Goal: Transaction & Acquisition: Obtain resource

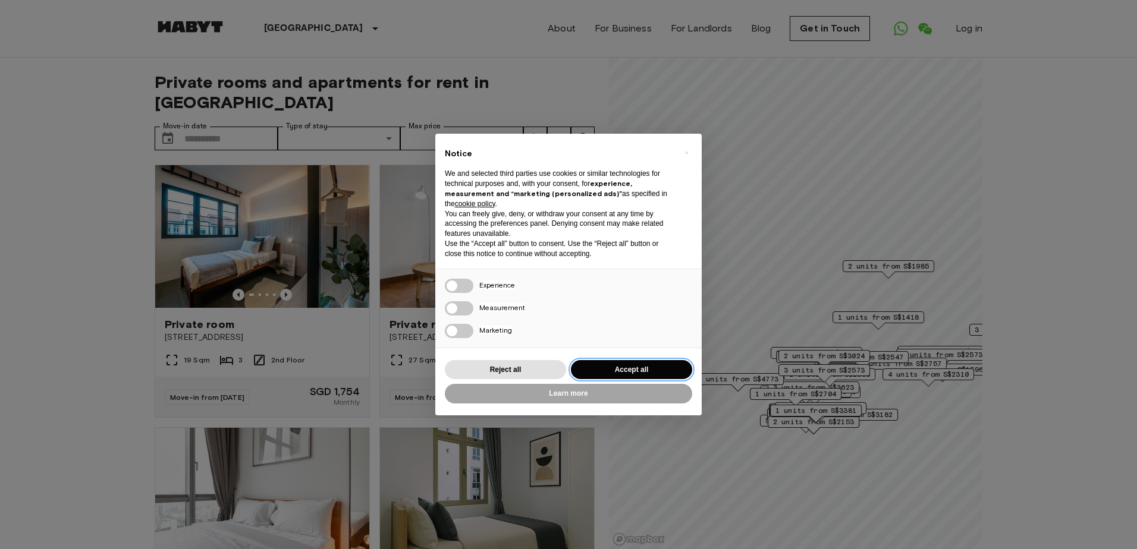
click at [628, 365] on button "Accept all" at bounding box center [631, 370] width 121 height 20
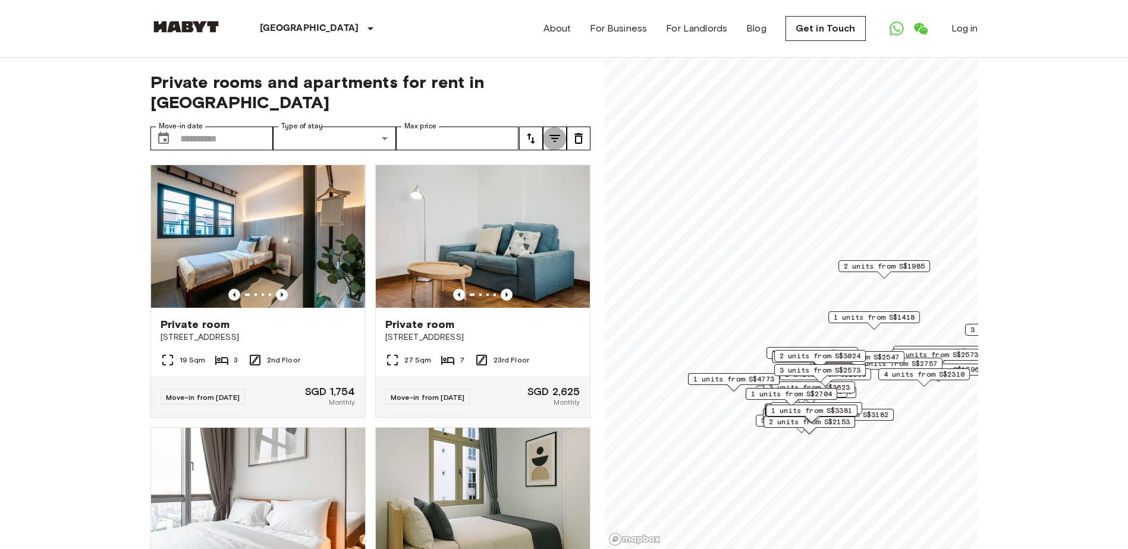
click at [552, 135] on icon "tune" at bounding box center [554, 138] width 11 height 7
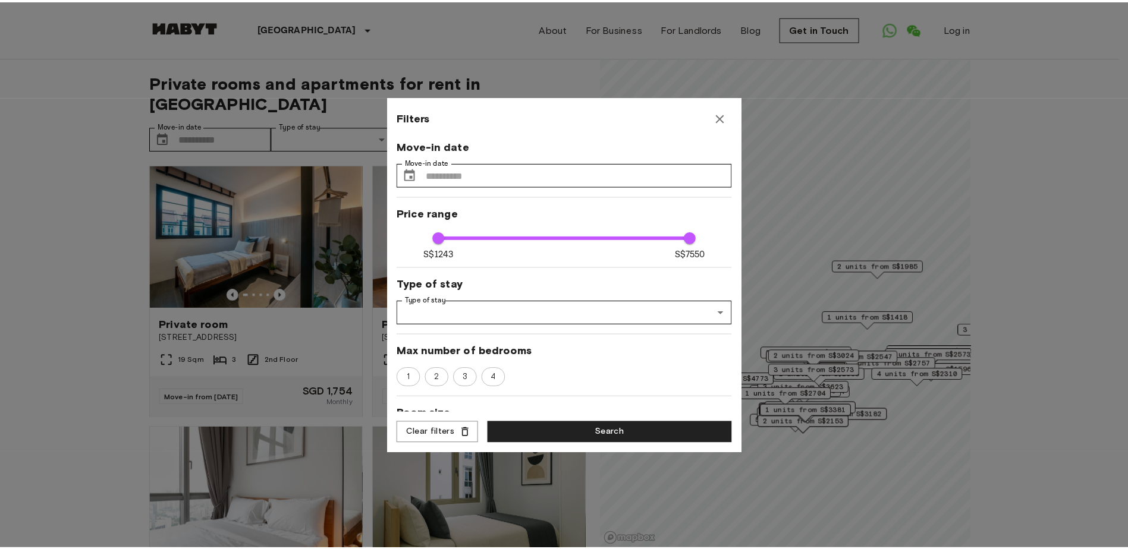
scroll to position [337, 0]
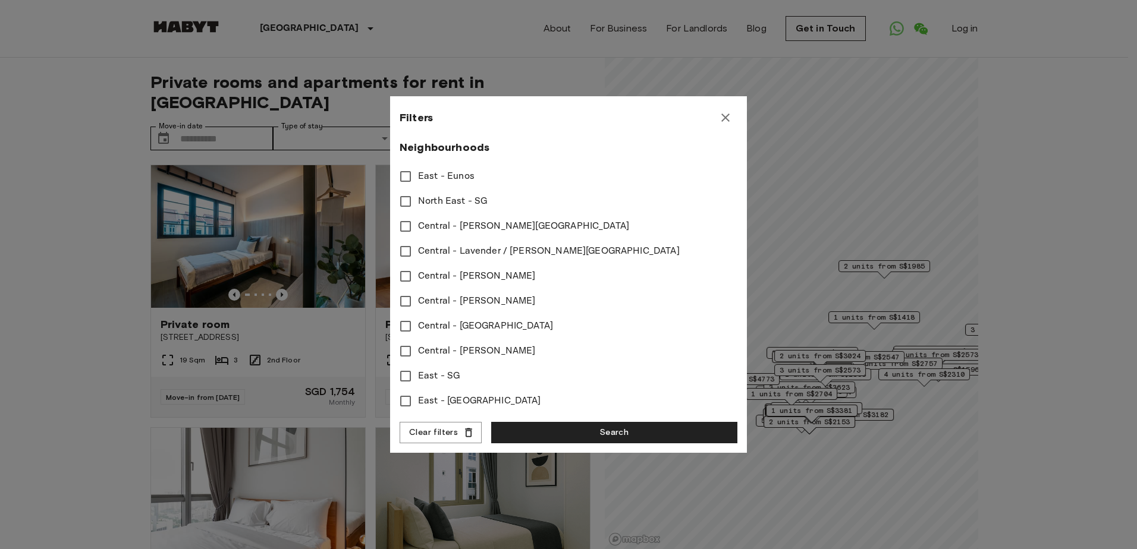
click at [116, 243] on div at bounding box center [568, 274] width 1137 height 549
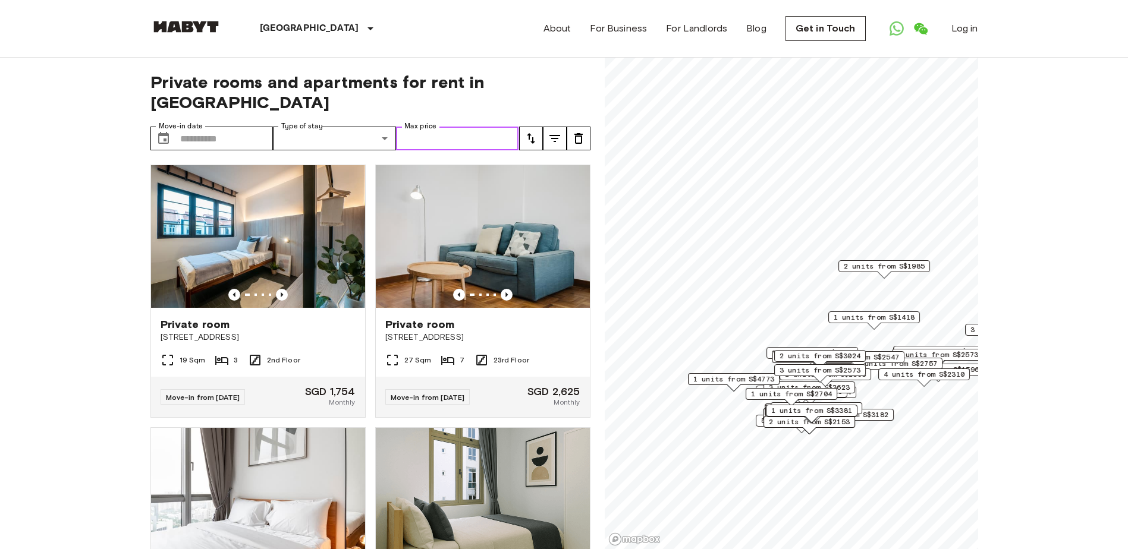
click at [450, 127] on input "Max price" at bounding box center [457, 139] width 123 height 24
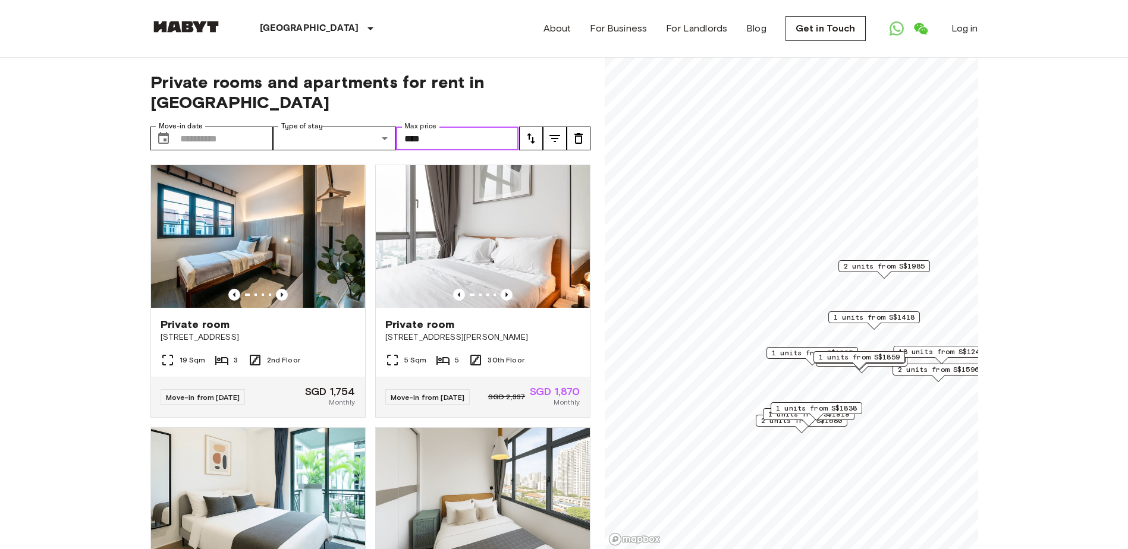
type input "****"
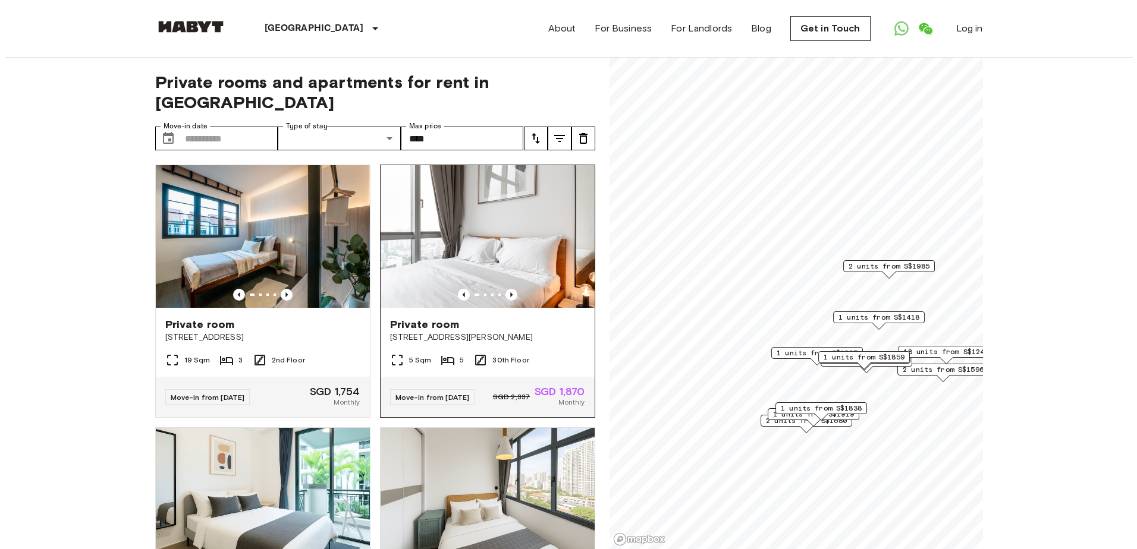
scroll to position [337, 0]
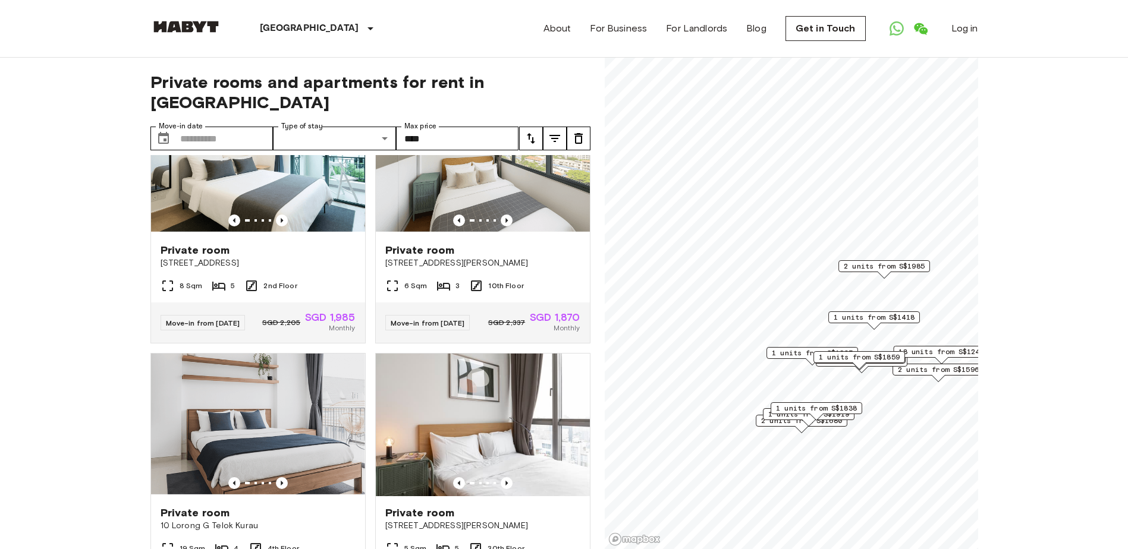
click at [554, 131] on icon "tune" at bounding box center [555, 138] width 14 height 14
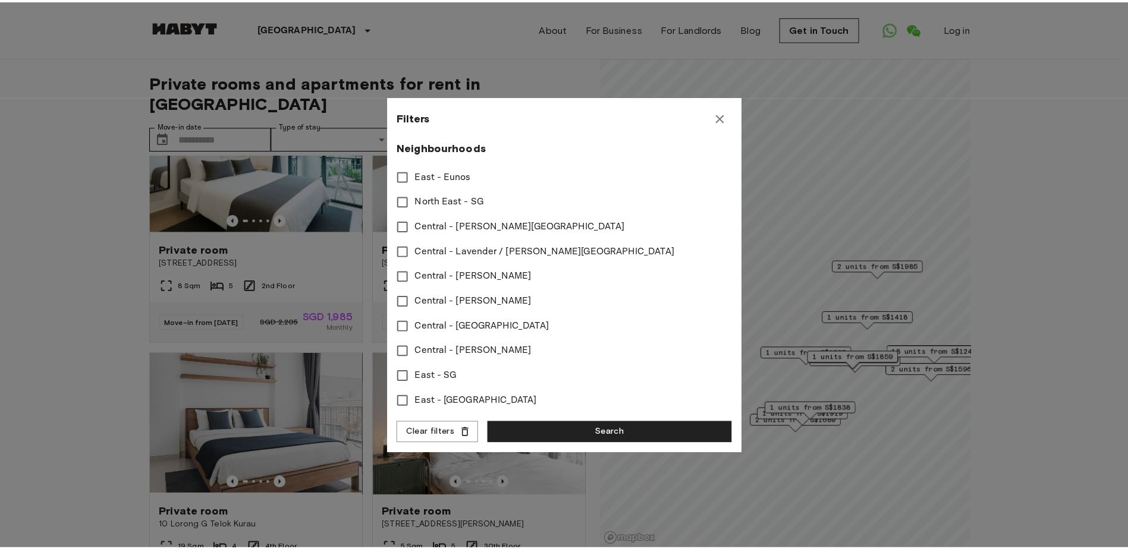
scroll to position [0, 0]
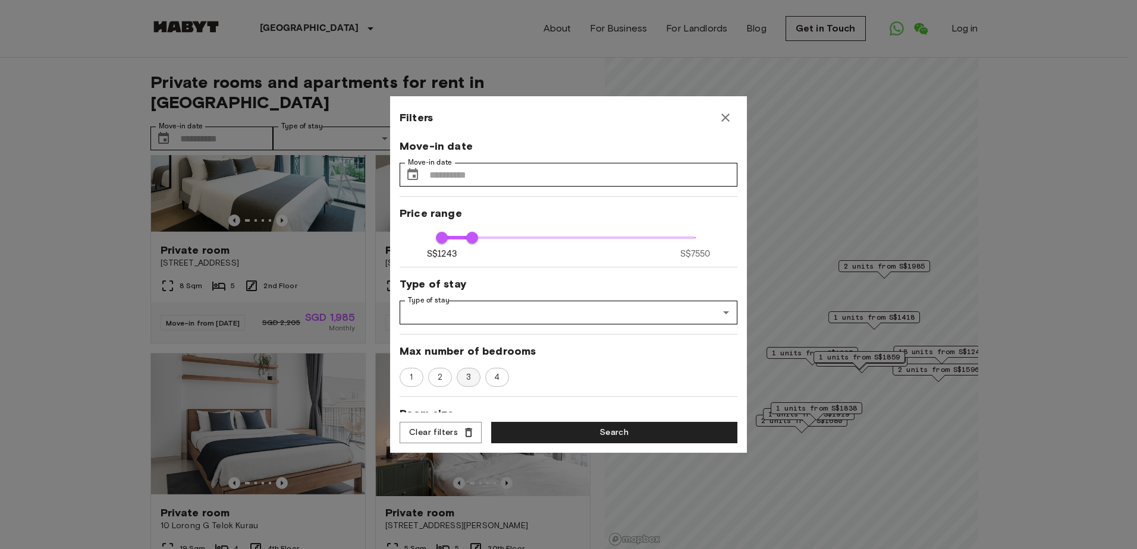
click at [475, 378] on span "3" at bounding box center [469, 378] width 18 height 12
type input "****"
click at [516, 435] on button "Search" at bounding box center [614, 433] width 246 height 22
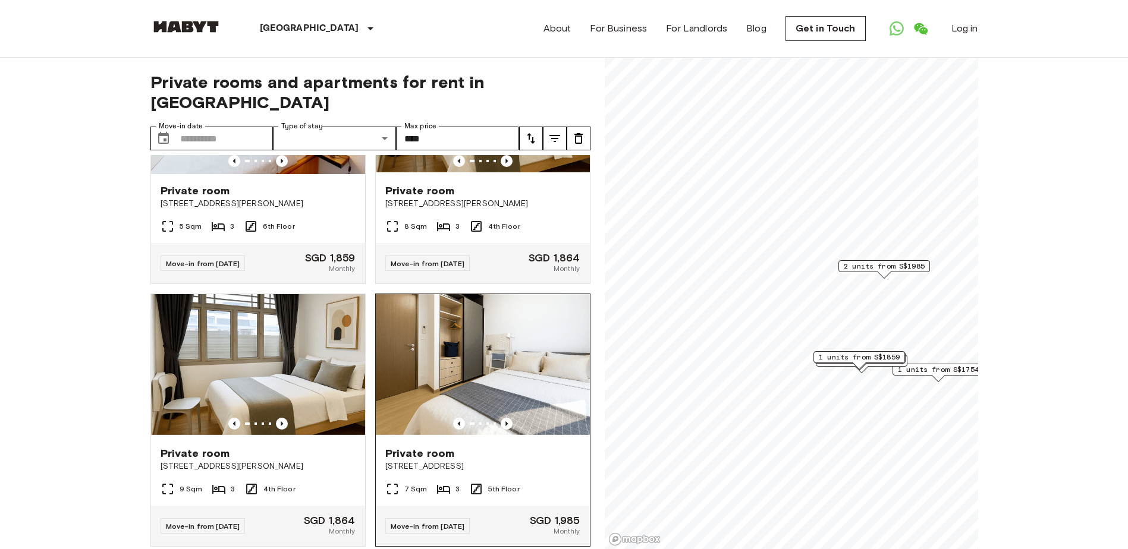
scroll to position [60, 0]
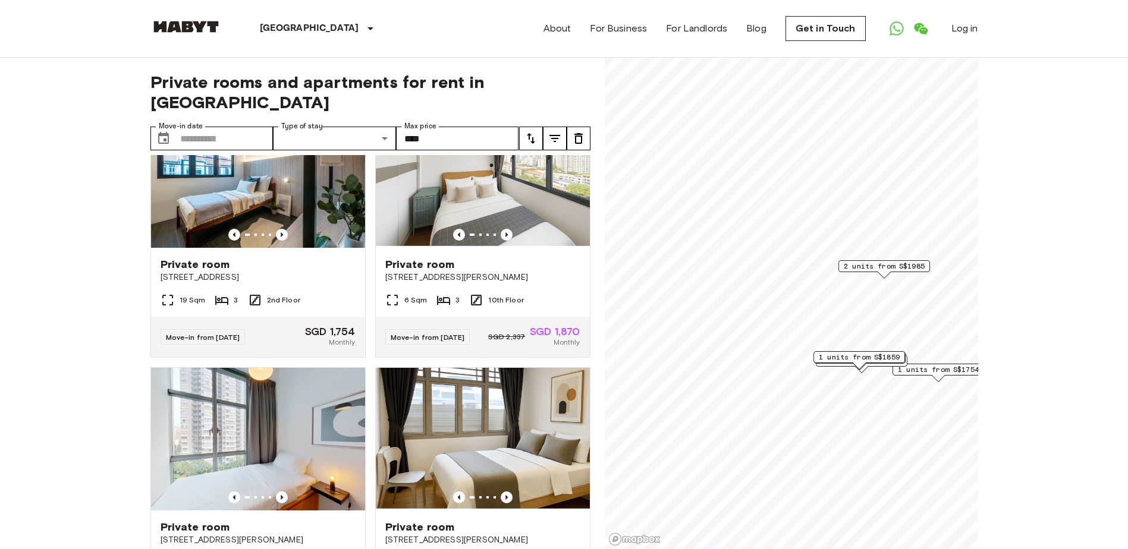
click at [532, 131] on icon "tune" at bounding box center [531, 138] width 14 height 14
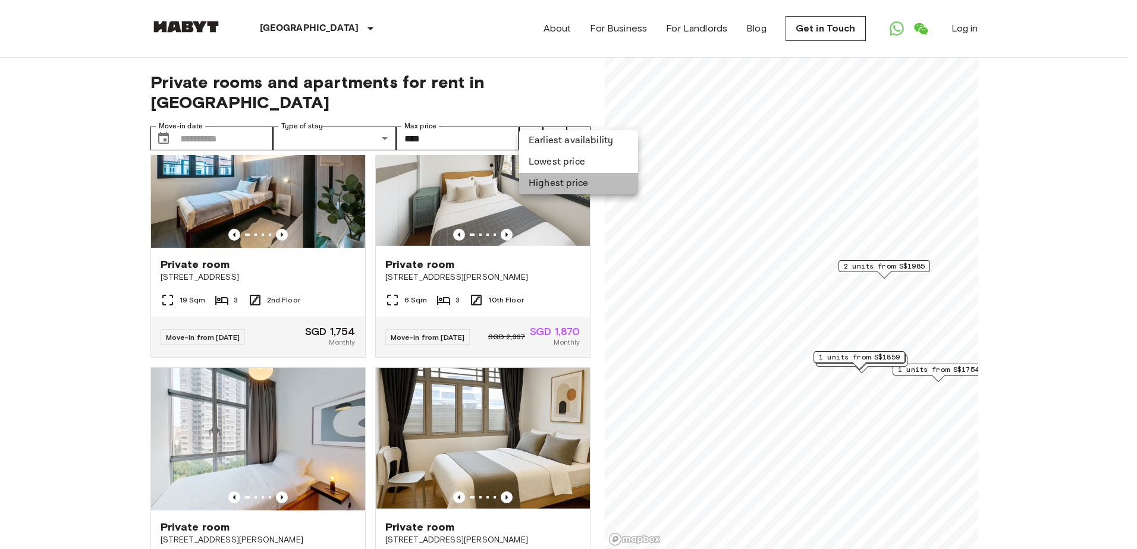
click at [551, 178] on li "Highest price" at bounding box center [578, 183] width 119 height 21
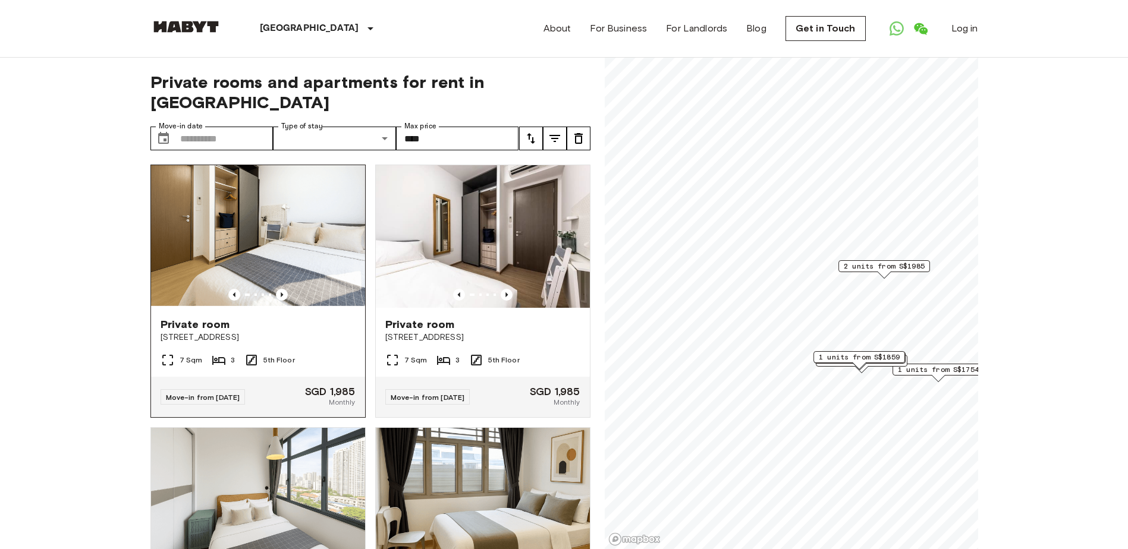
click at [279, 232] on img at bounding box center [258, 236] width 214 height 143
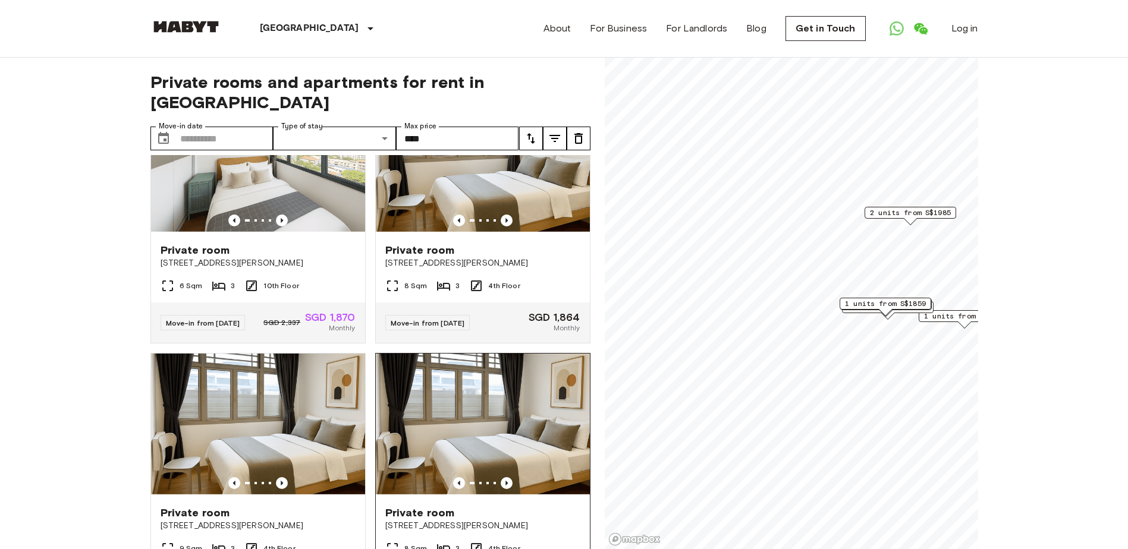
click at [449, 506] on div "Private room" at bounding box center [482, 513] width 195 height 14
